Goal: Task Accomplishment & Management: Use online tool/utility

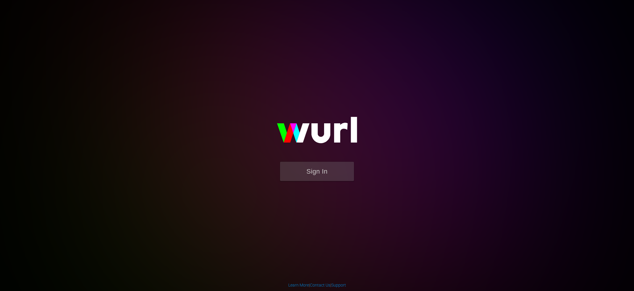
click at [332, 192] on div "Sign In" at bounding box center [317, 145] width 136 height 94
click at [329, 175] on button "Sign In" at bounding box center [317, 171] width 74 height 19
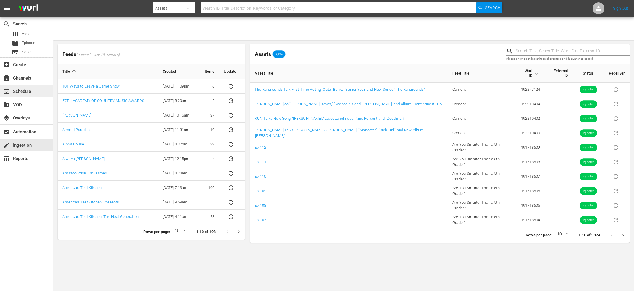
click at [22, 90] on div "event_available Schedule" at bounding box center [16, 90] width 33 height 5
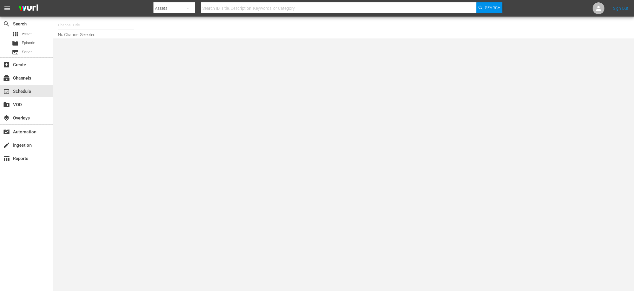
click at [62, 21] on input "text" at bounding box center [96, 25] width 76 height 14
click at [74, 39] on div "Amazon Movies (1435 - freevee_humorme_1)" at bounding box center [139, 42] width 153 height 14
type input "Amazon Movies (1435 - freevee_humorme_1)"
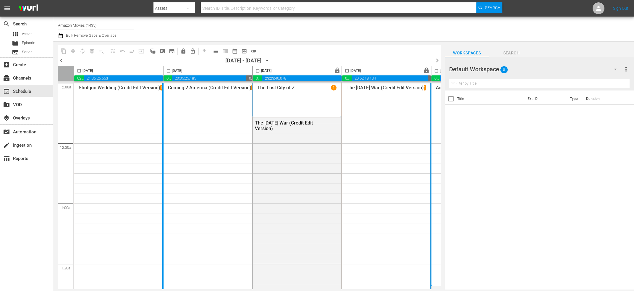
click at [254, 63] on div "[DATE] - [DATE]" at bounding box center [243, 60] width 36 height 6
click at [270, 61] on icon "button" at bounding box center [267, 60] width 7 height 7
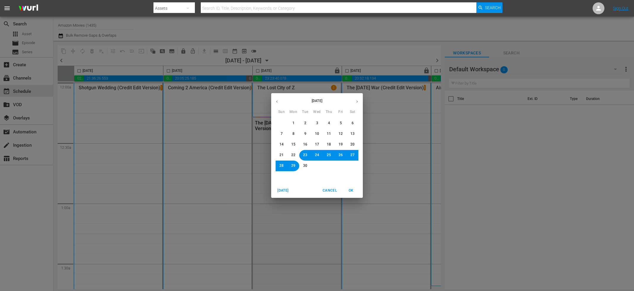
click at [343, 144] on button "19" at bounding box center [340, 144] width 11 height 11
click at [347, 189] on span "OK" at bounding box center [351, 190] width 14 height 6
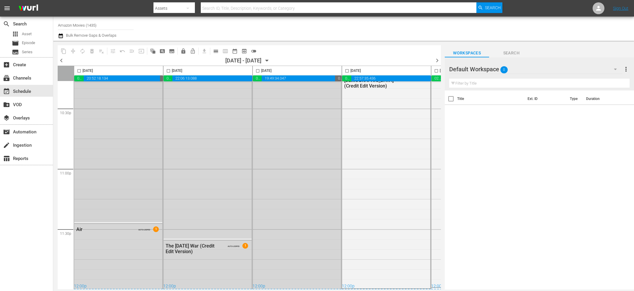
scroll to position [2450, 0]
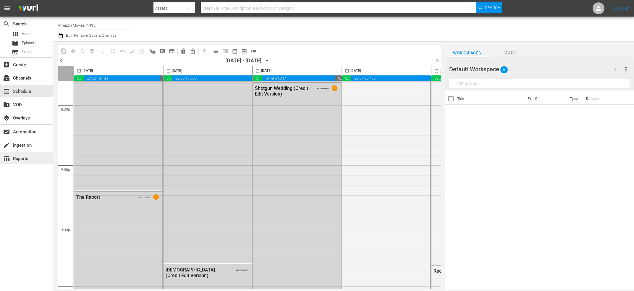
click at [17, 159] on div "table_chart Reports" at bounding box center [16, 157] width 33 height 5
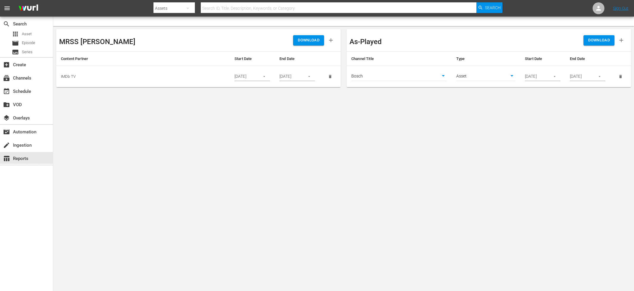
click at [384, 74] on body "menu Search By Assets Search ID, Title, Description, Keywords, or Category Sear…" at bounding box center [317, 145] width 634 height 291
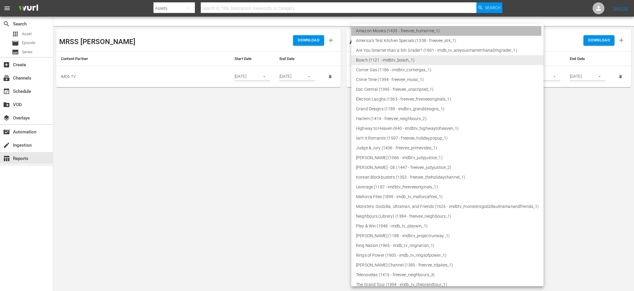
click at [382, 28] on li "Amazon Movies (1435 - freevee_humorme_1)" at bounding box center [447, 31] width 192 height 10
type input "1435"
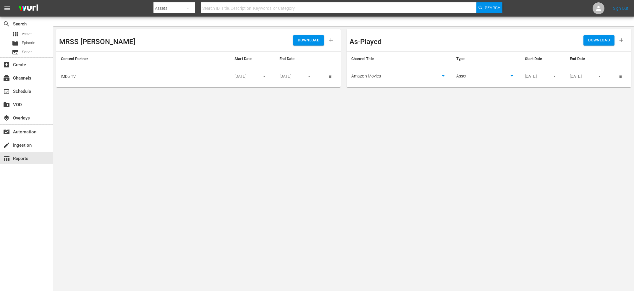
click at [499, 77] on body "menu Search By Assets Search ID, Title, Description, Keywords, or Category Sear…" at bounding box center [317, 145] width 634 height 291
click at [540, 72] on div at bounding box center [317, 145] width 634 height 291
click at [546, 78] on div "[DATE]" at bounding box center [542, 76] width 35 height 9
click at [497, 76] on body "menu Search By Assets Search ID, Title, Description, Keywords, or Category Sear…" at bounding box center [317, 145] width 634 height 291
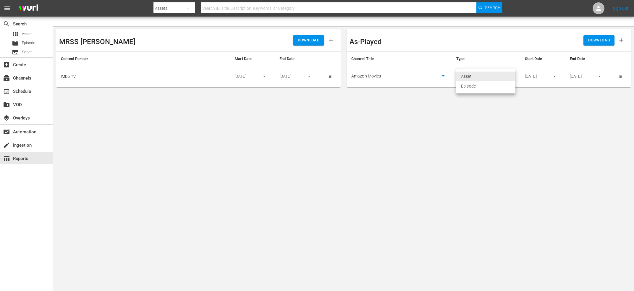
click at [491, 87] on li "Episode" at bounding box center [485, 86] width 59 height 10
type input "episode"
click at [554, 79] on icon "button" at bounding box center [554, 76] width 4 height 4
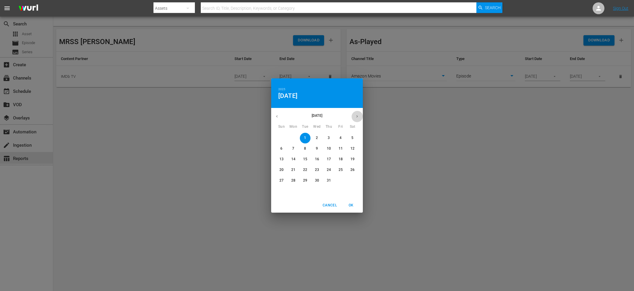
click at [357, 114] on button "button" at bounding box center [357, 117] width 12 height 12
click at [354, 116] on button "button" at bounding box center [357, 117] width 12 height 12
click at [293, 158] on p "15" at bounding box center [293, 159] width 4 height 5
click at [305, 168] on p "23" at bounding box center [305, 169] width 4 height 5
click at [296, 158] on span "15" at bounding box center [293, 159] width 11 height 5
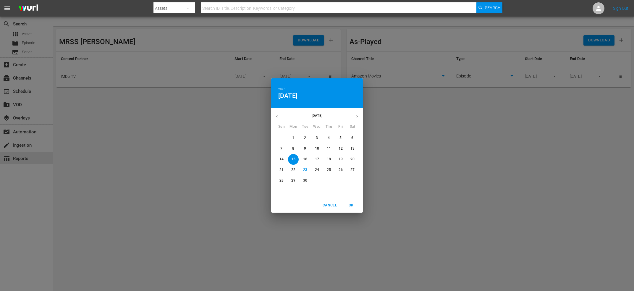
click at [356, 207] on span "OK" at bounding box center [351, 205] width 14 height 6
type input "[DATE]"
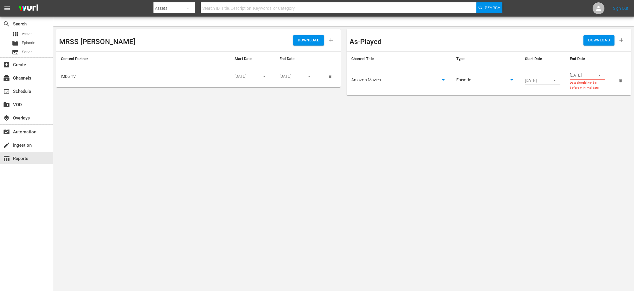
click at [601, 74] on icon "button" at bounding box center [599, 75] width 4 height 4
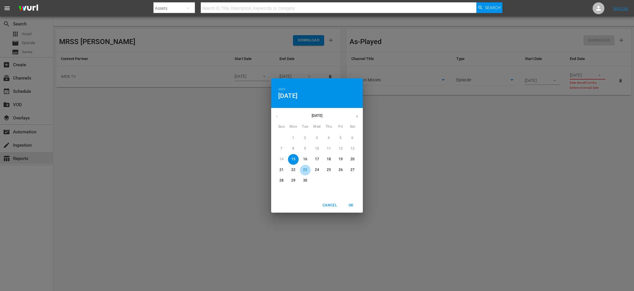
click at [306, 170] on p "23" at bounding box center [305, 169] width 4 height 5
click at [345, 204] on span "OK" at bounding box center [351, 205] width 14 height 6
type input "[DATE]"
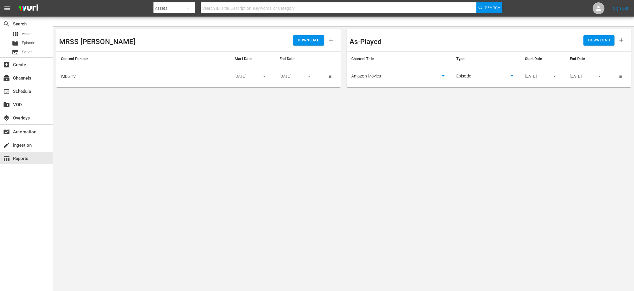
click at [594, 43] on span "DOWNLOAD" at bounding box center [599, 40] width 22 height 7
click at [25, 40] on span "Episode" at bounding box center [28, 43] width 13 height 6
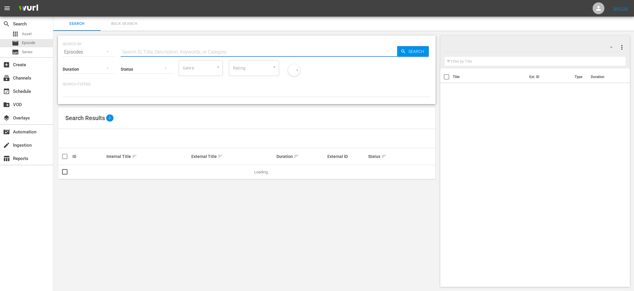
click at [200, 48] on input "text" at bounding box center [259, 52] width 276 height 14
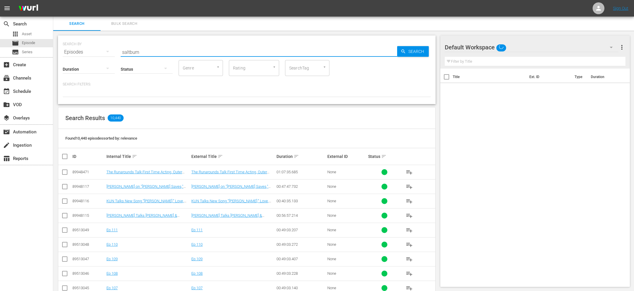
type input "saltburn"
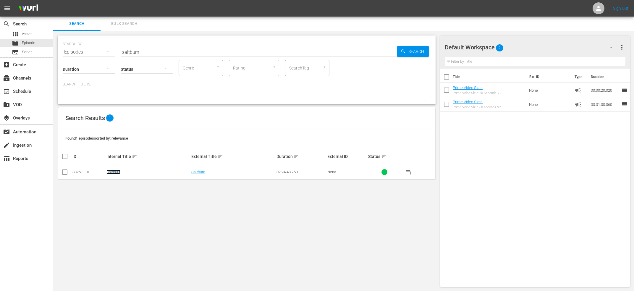
click at [116, 173] on link "Saltburn" at bounding box center [113, 172] width 14 height 4
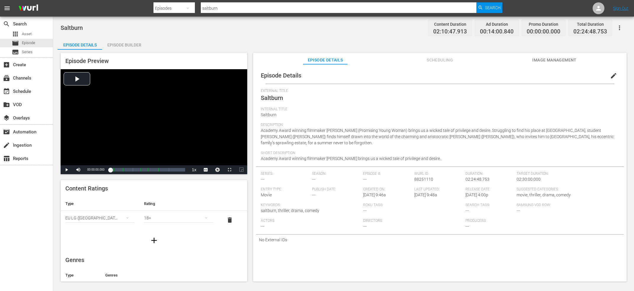
click at [437, 59] on span "Scheduling" at bounding box center [440, 59] width 44 height 7
